Goal: Transaction & Acquisition: Purchase product/service

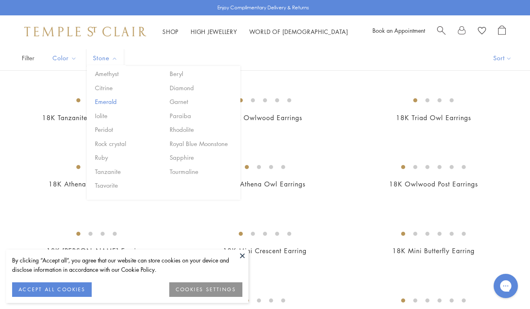
scroll to position [66, 0]
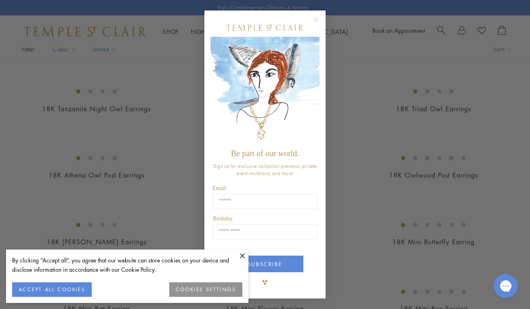
click at [316, 17] on circle "Close dialog" at bounding box center [317, 20] width 10 height 10
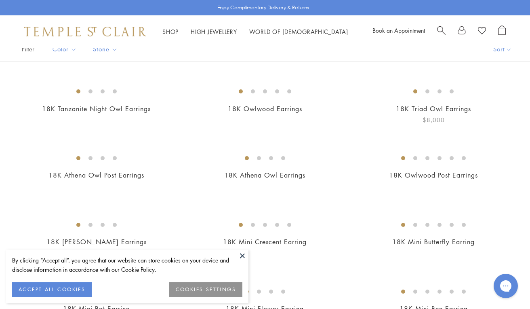
click at [0, 0] on img at bounding box center [0, 0] width 0 height 0
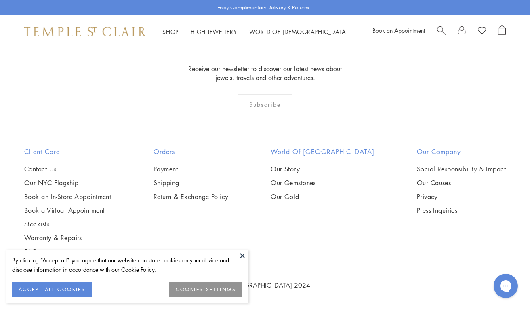
scroll to position [3676, 0]
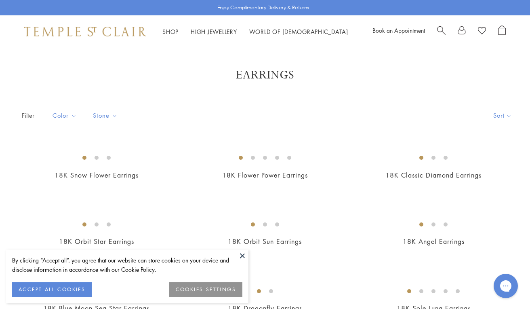
click at [243, 255] on button at bounding box center [242, 255] width 12 height 12
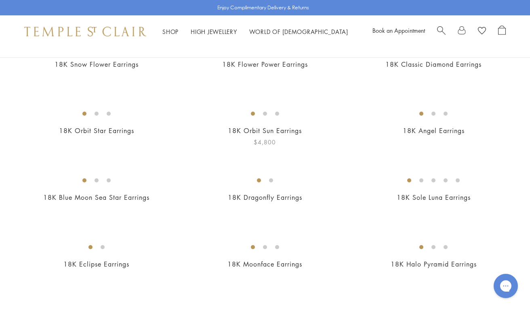
scroll to position [108, 0]
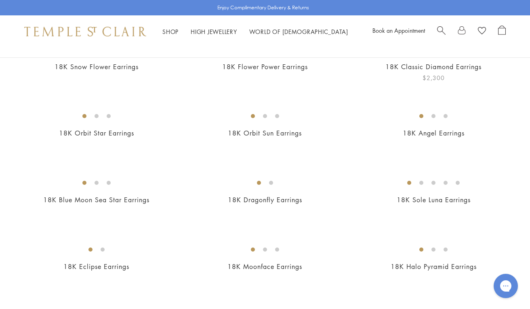
click at [0, 0] on img at bounding box center [0, 0] width 0 height 0
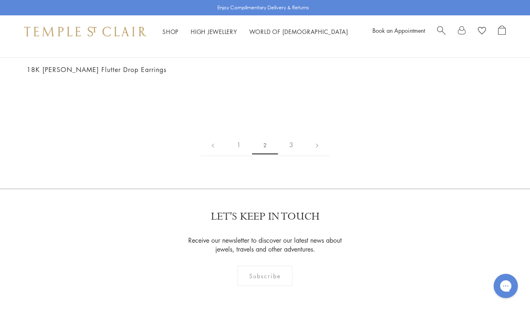
scroll to position [1114, 0]
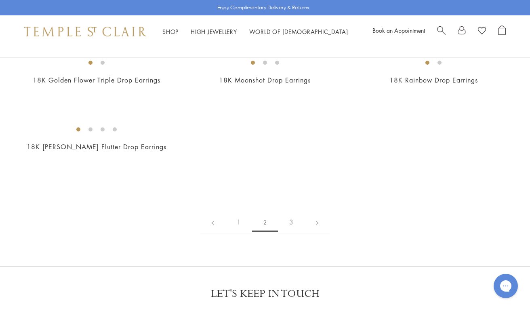
click at [0, 0] on img at bounding box center [0, 0] width 0 height 0
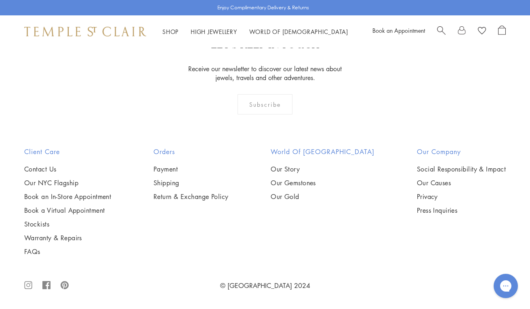
scroll to position [3514, 0]
click at [0, 0] on img at bounding box center [0, 0] width 0 height 0
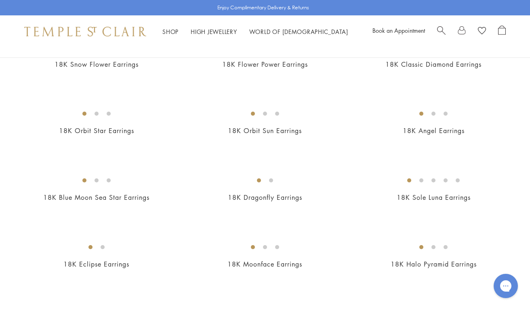
scroll to position [110, 0]
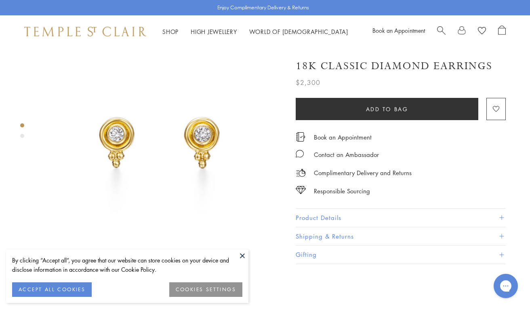
scroll to position [27, 0]
click at [455, 215] on button "Product Details" at bounding box center [401, 218] width 210 height 18
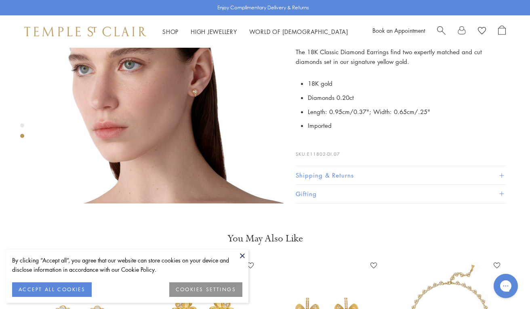
scroll to position [344, 0]
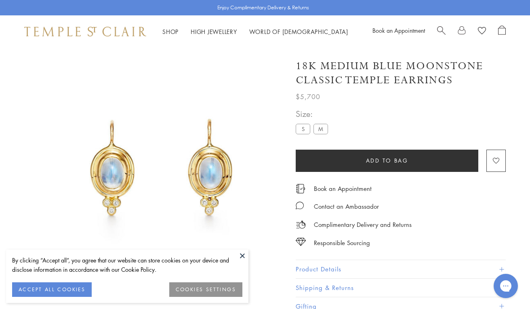
scroll to position [48, 0]
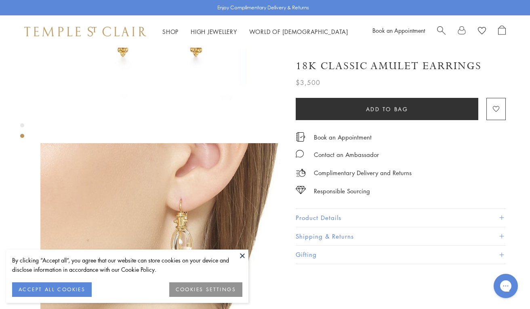
scroll to position [160, 0]
